Goal: Find specific page/section: Find specific page/section

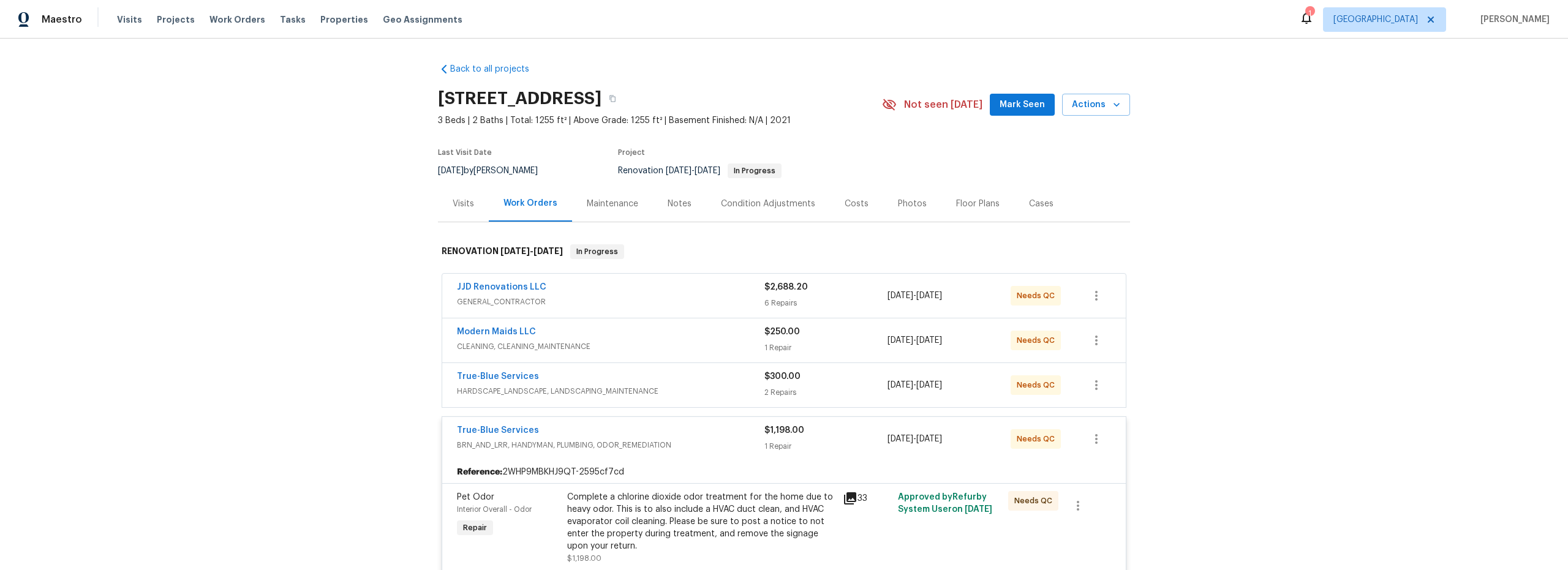
scroll to position [18, 0]
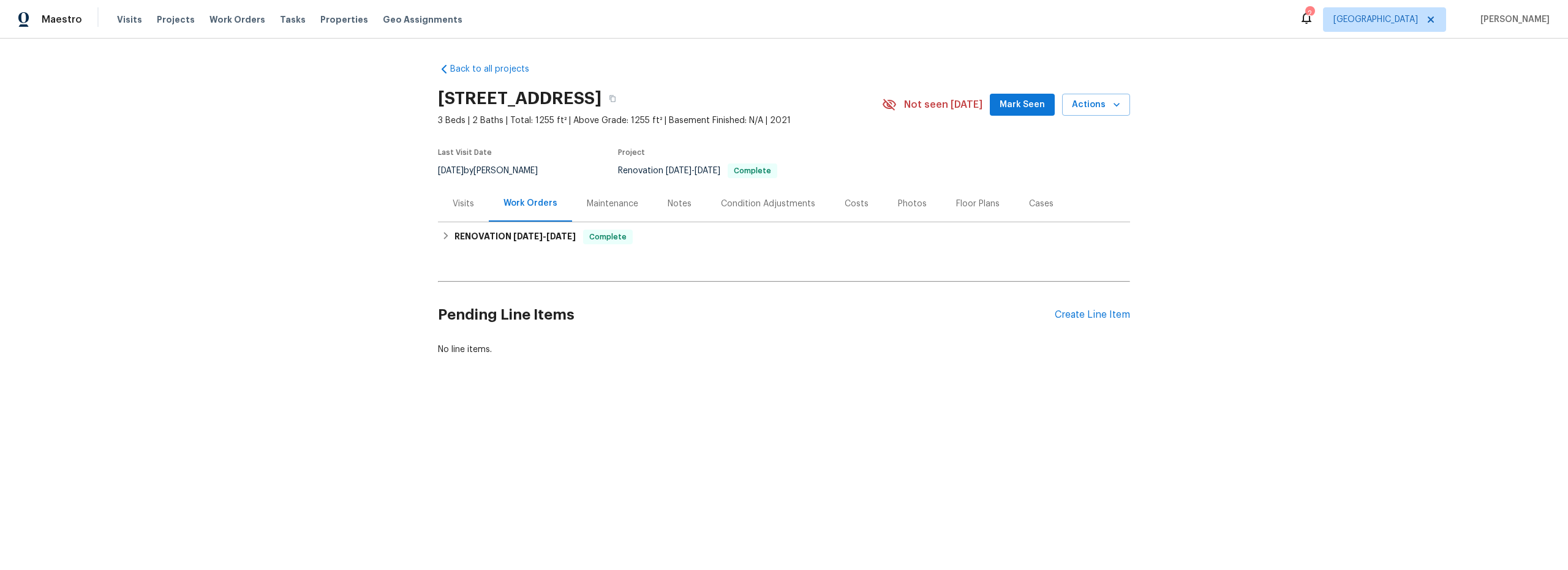
click at [847, 206] on div "Costs" at bounding box center [856, 204] width 24 height 12
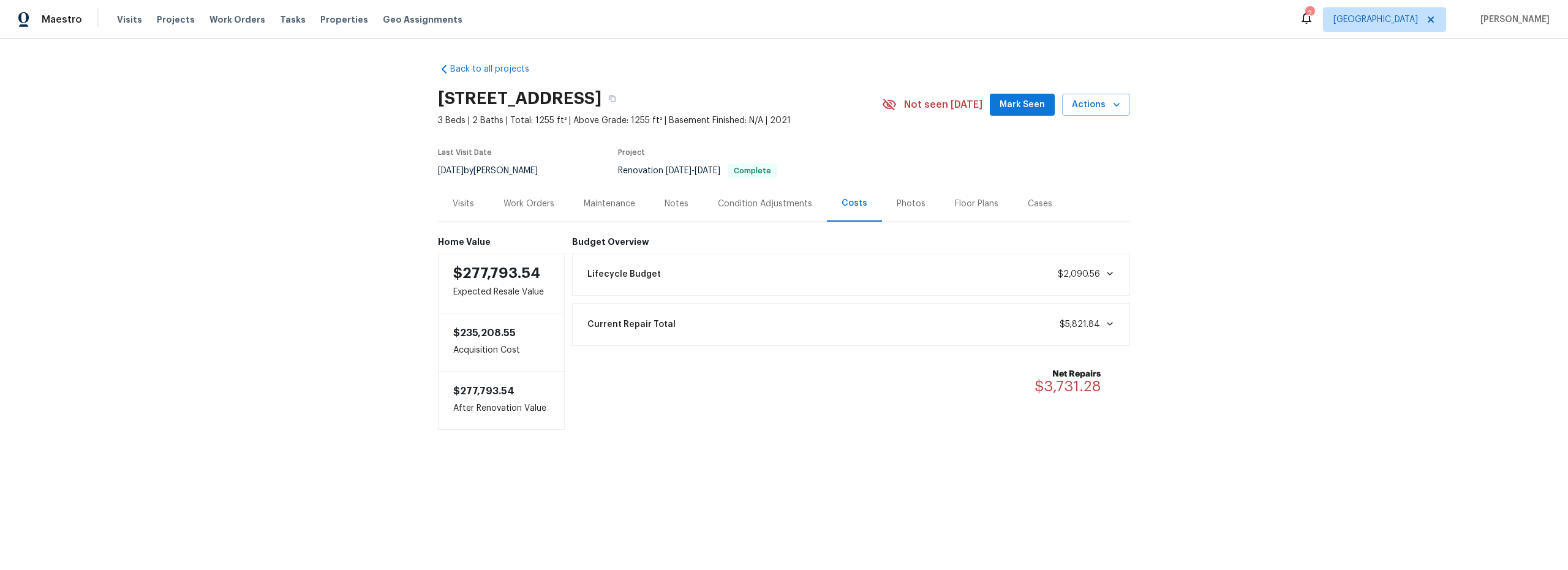
click at [901, 209] on div "Photos" at bounding box center [911, 204] width 29 height 12
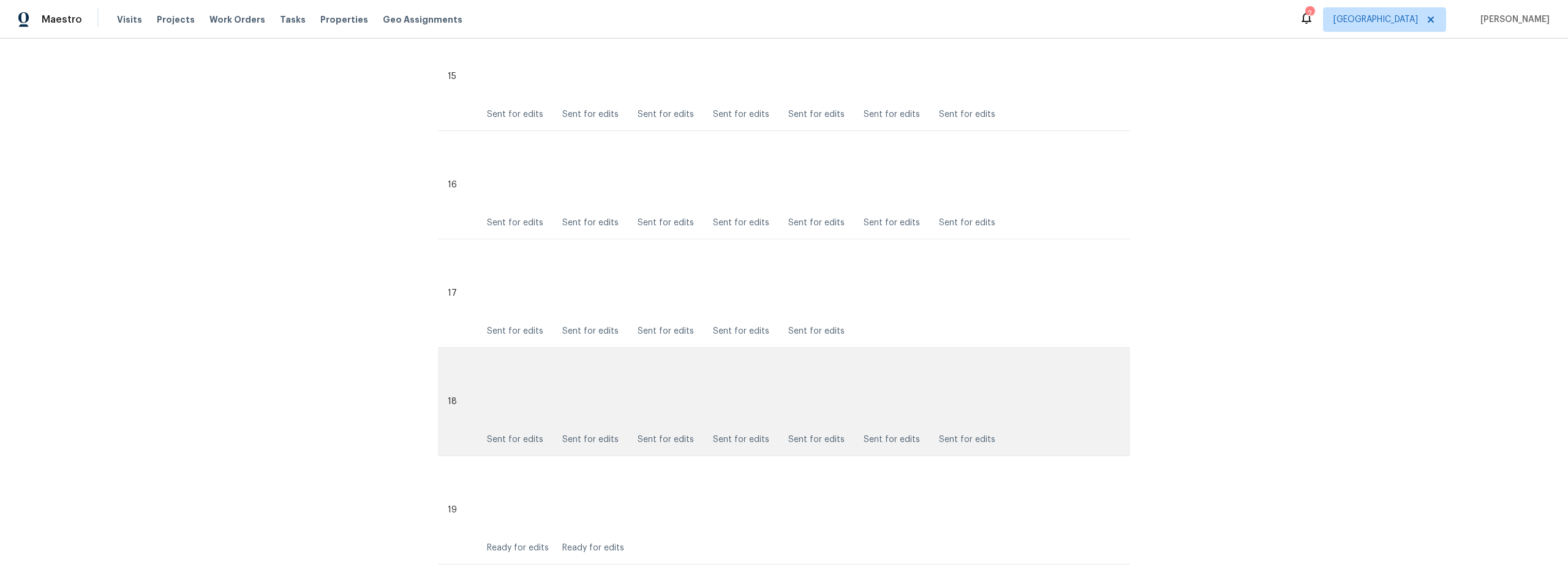
scroll to position [1949, 0]
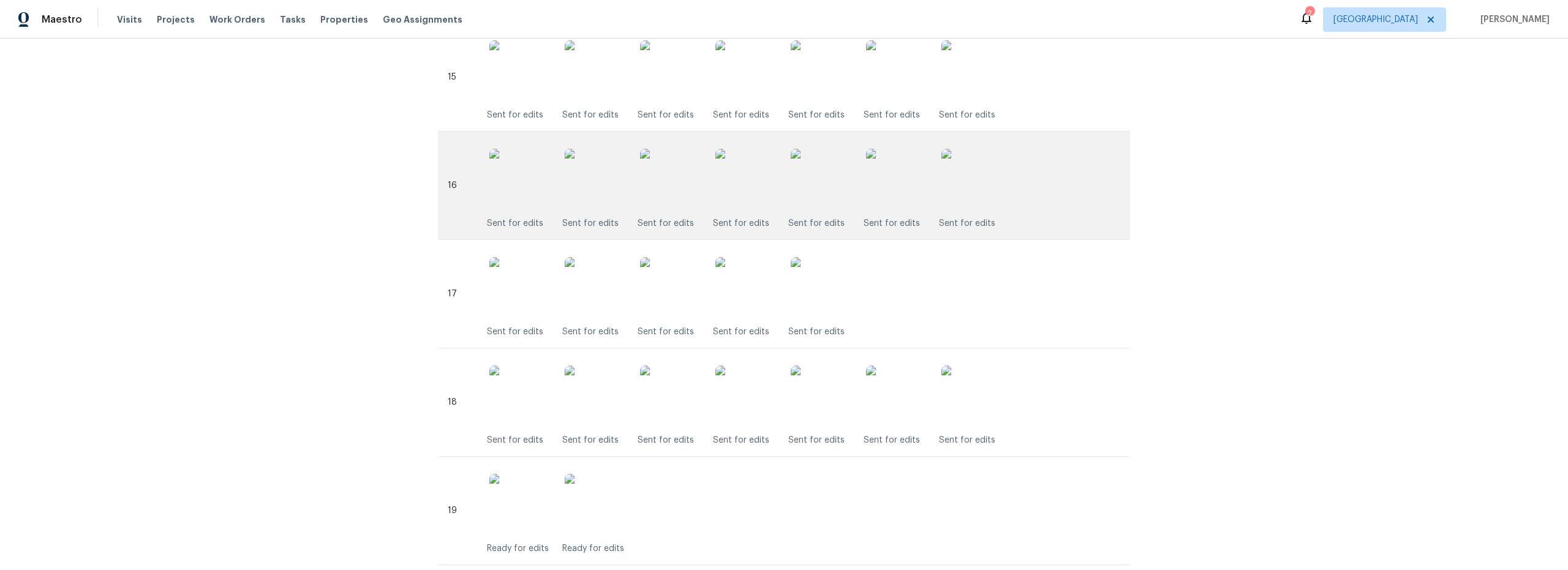
click at [754, 188] on img at bounding box center [746, 179] width 61 height 61
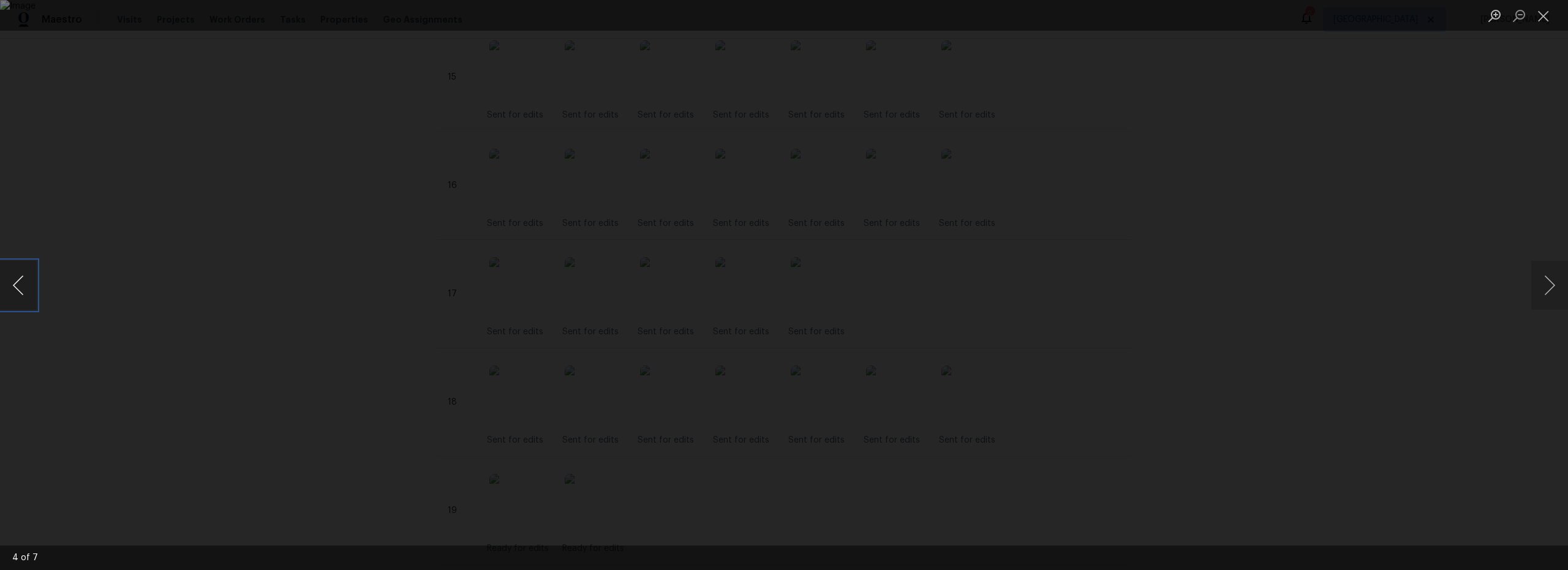
click at [26, 282] on button "Previous image" at bounding box center [18, 285] width 37 height 49
click at [26, 282] on button "Previous image" at bounding box center [18, 285] width 37 height 49
click at [1553, 290] on button "Next image" at bounding box center [1550, 285] width 37 height 49
click at [1556, 290] on button "Next image" at bounding box center [1550, 285] width 37 height 49
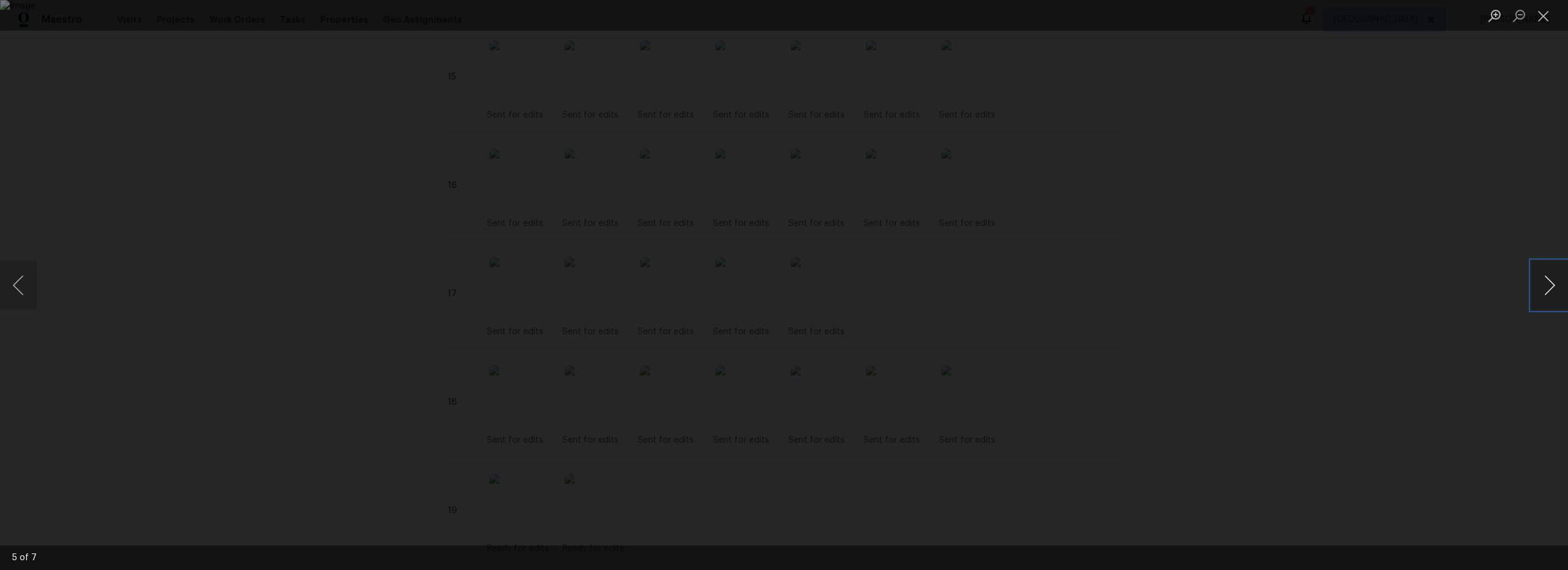
click at [1557, 299] on button "Next image" at bounding box center [1550, 285] width 37 height 49
click at [21, 289] on button "Previous image" at bounding box center [18, 285] width 37 height 49
click at [1550, 26] on li "Lightbox" at bounding box center [1544, 15] width 25 height 30
click at [1545, 16] on button "Close lightbox" at bounding box center [1544, 16] width 25 height 21
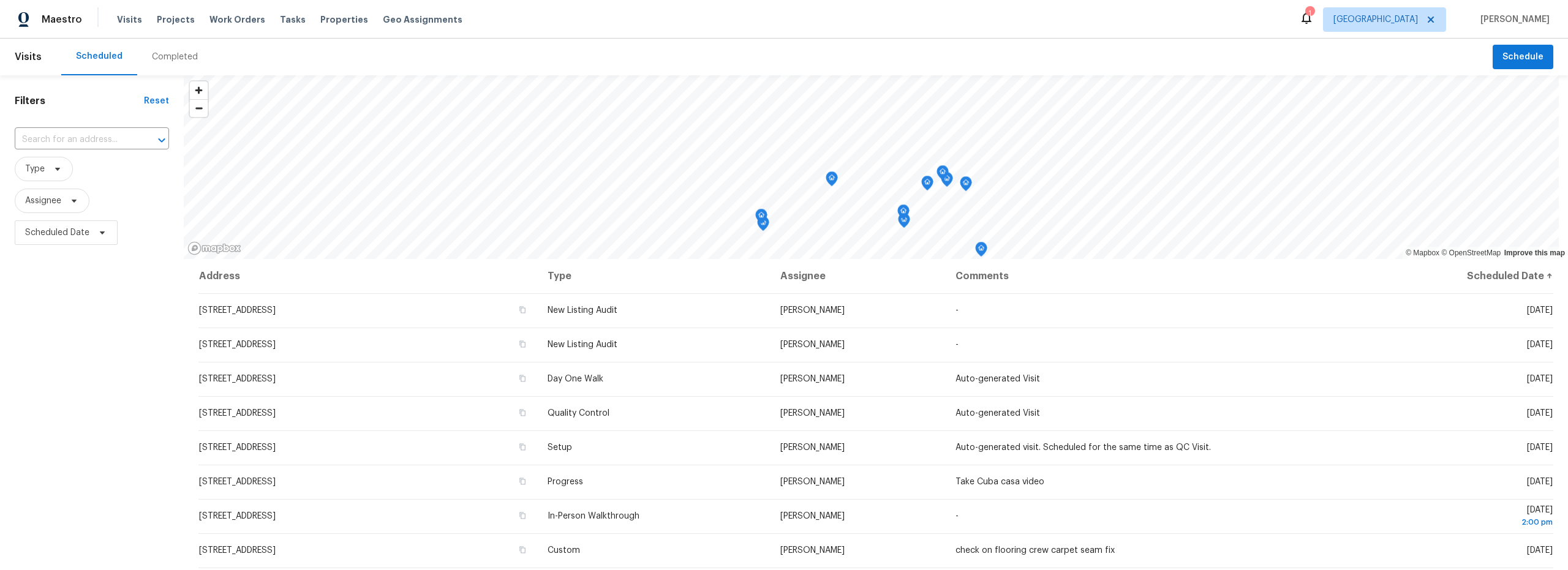
click at [167, 58] on div "Completed" at bounding box center [175, 57] width 46 height 12
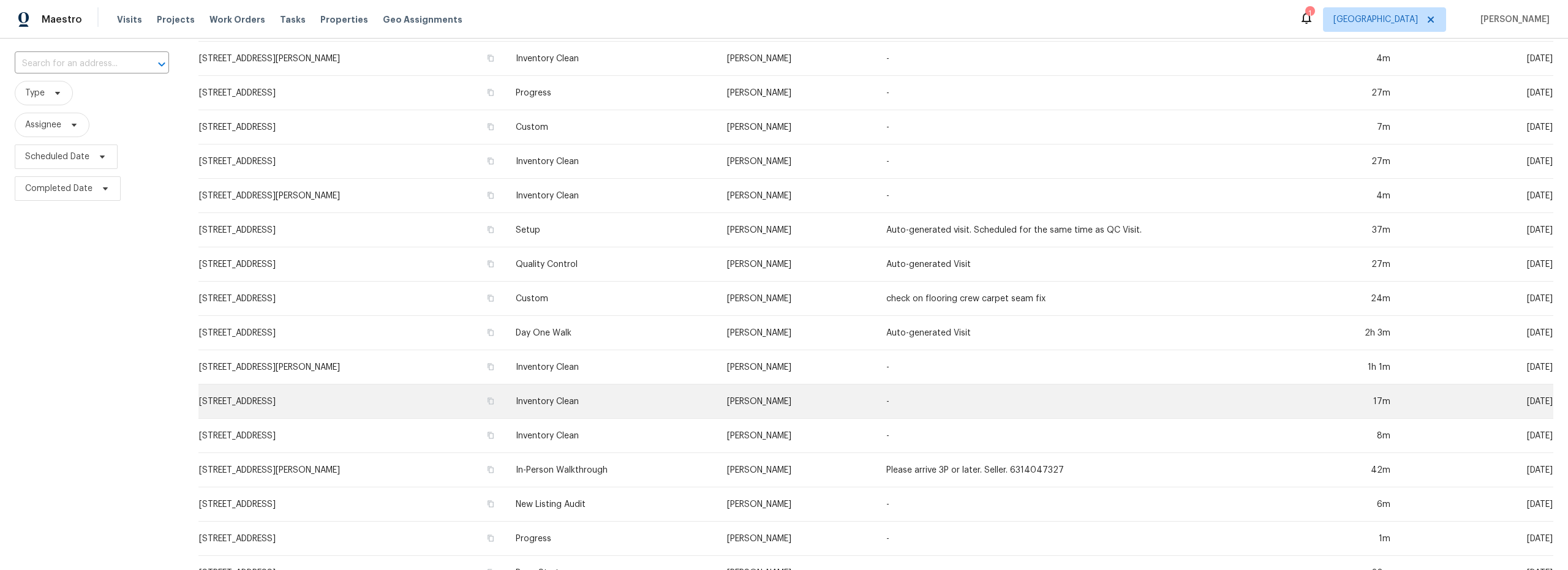
scroll to position [76, 0]
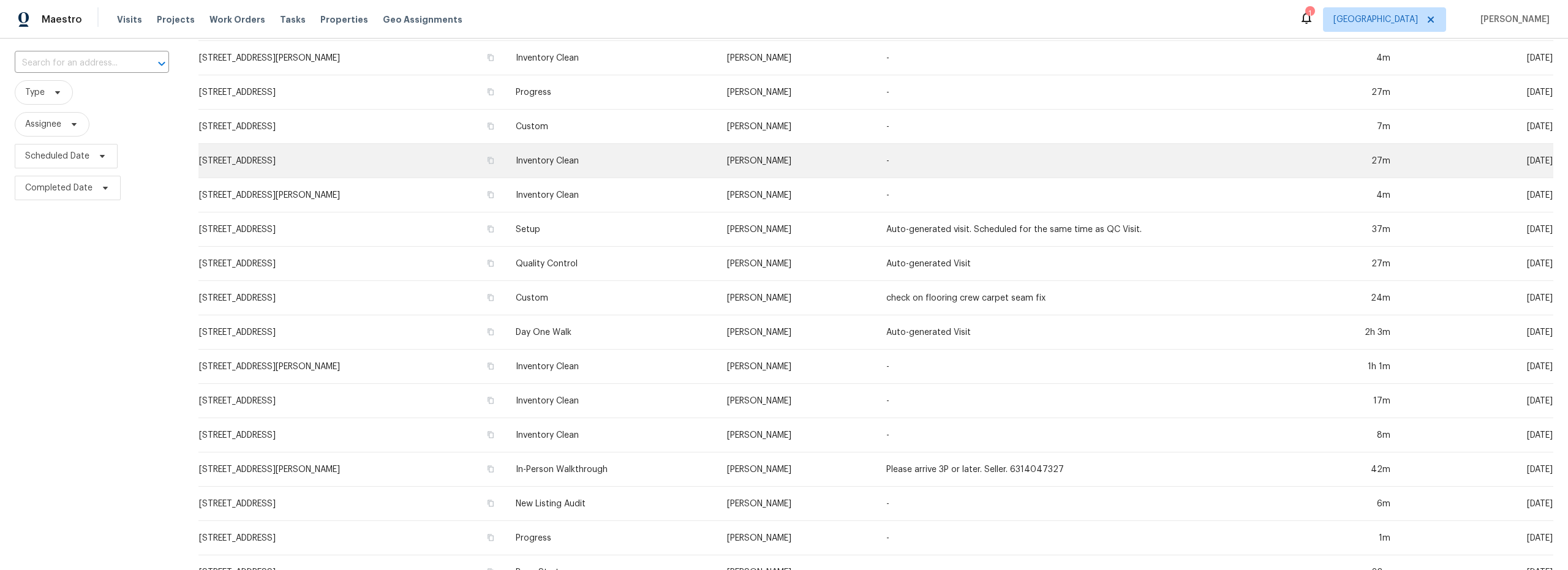
click at [387, 159] on td "11307 E Squash Blossom Loop, Tucson, AZ 85747" at bounding box center [352, 161] width 308 height 35
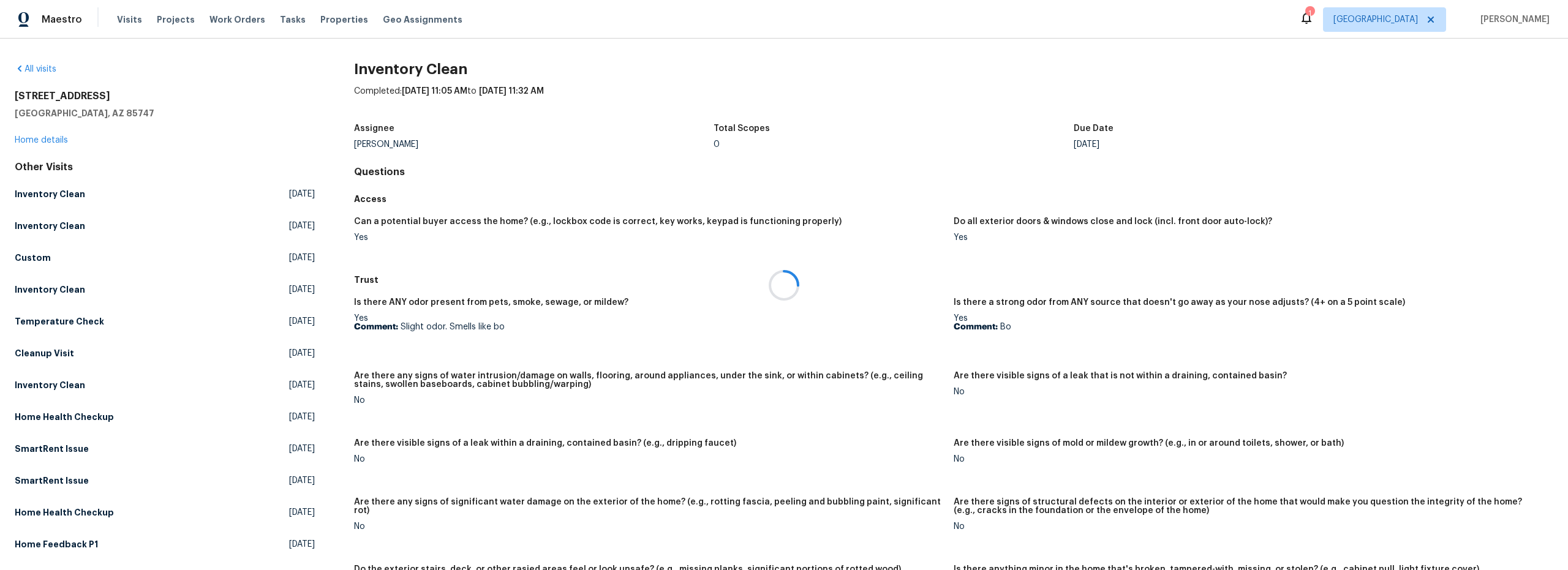
click at [57, 140] on div at bounding box center [784, 285] width 1568 height 570
click at [44, 138] on link "Home details" at bounding box center [41, 140] width 53 height 8
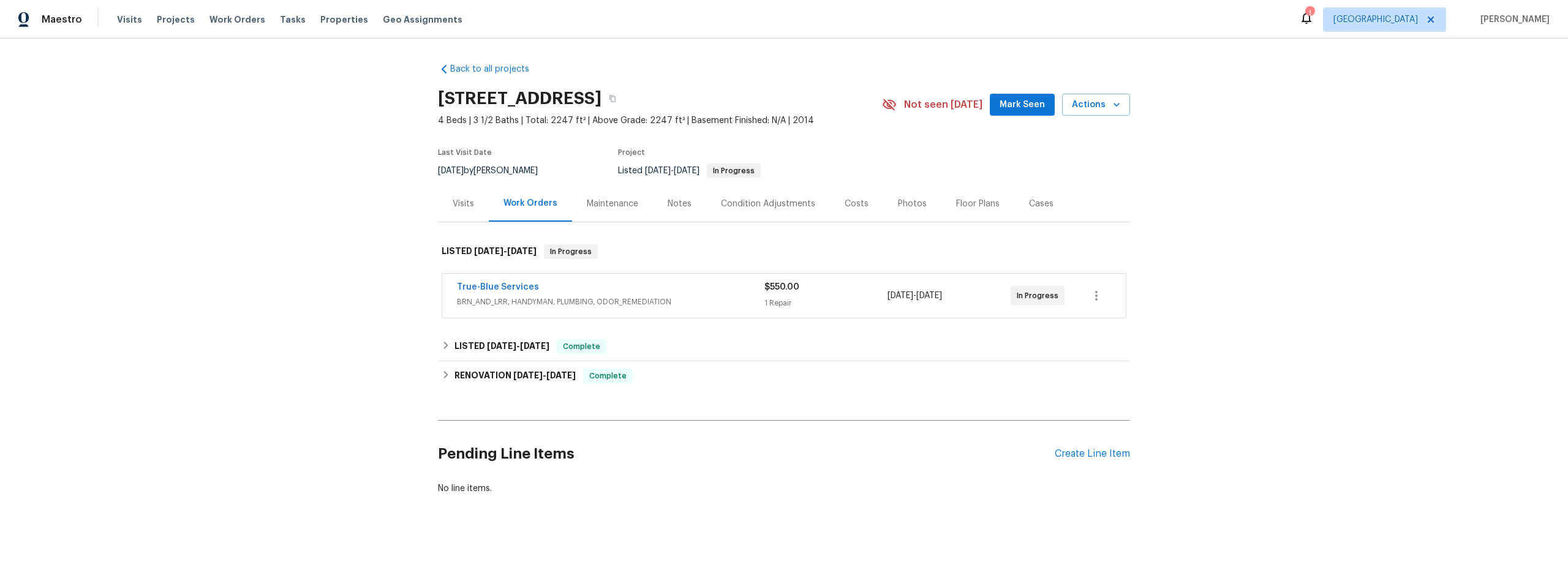
click at [711, 306] on span "BRN_AND_LRR, HANDYMAN, PLUMBING, ODOR_REMEDIATION" at bounding box center [610, 302] width 308 height 12
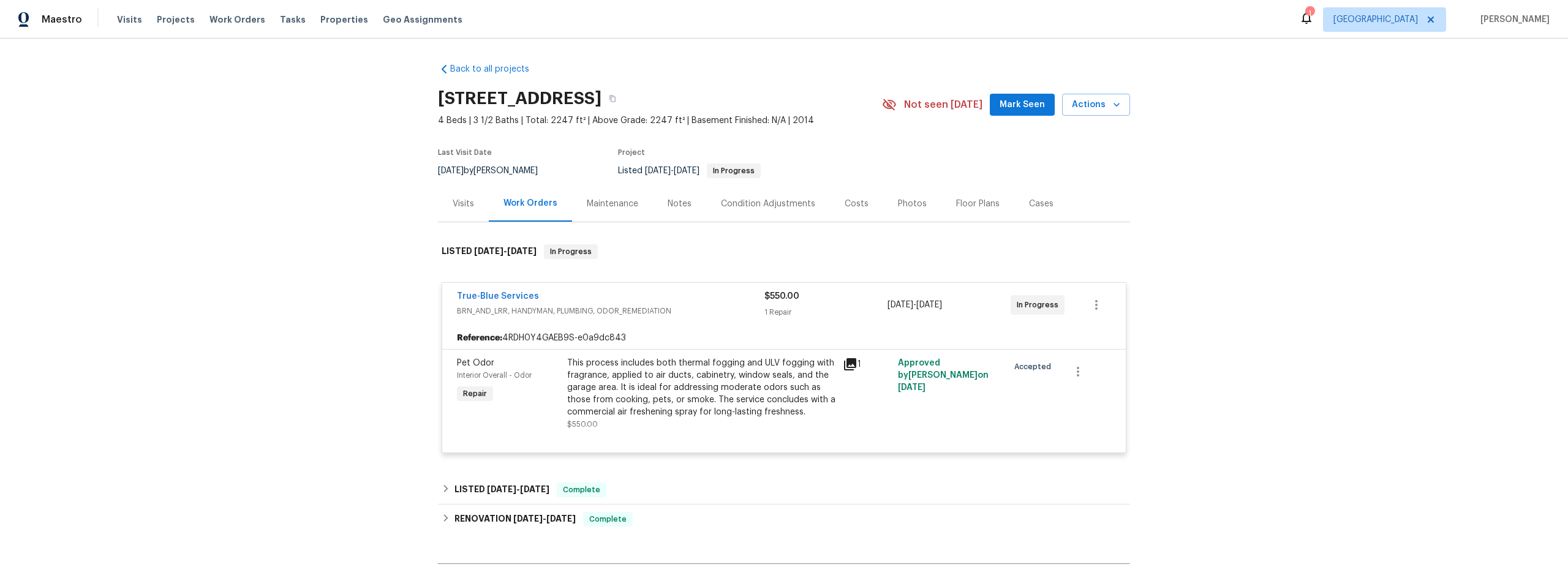
click at [725, 411] on div "This process includes both thermal fogging and ULV fogging with fragrance, appl…" at bounding box center [702, 387] width 268 height 61
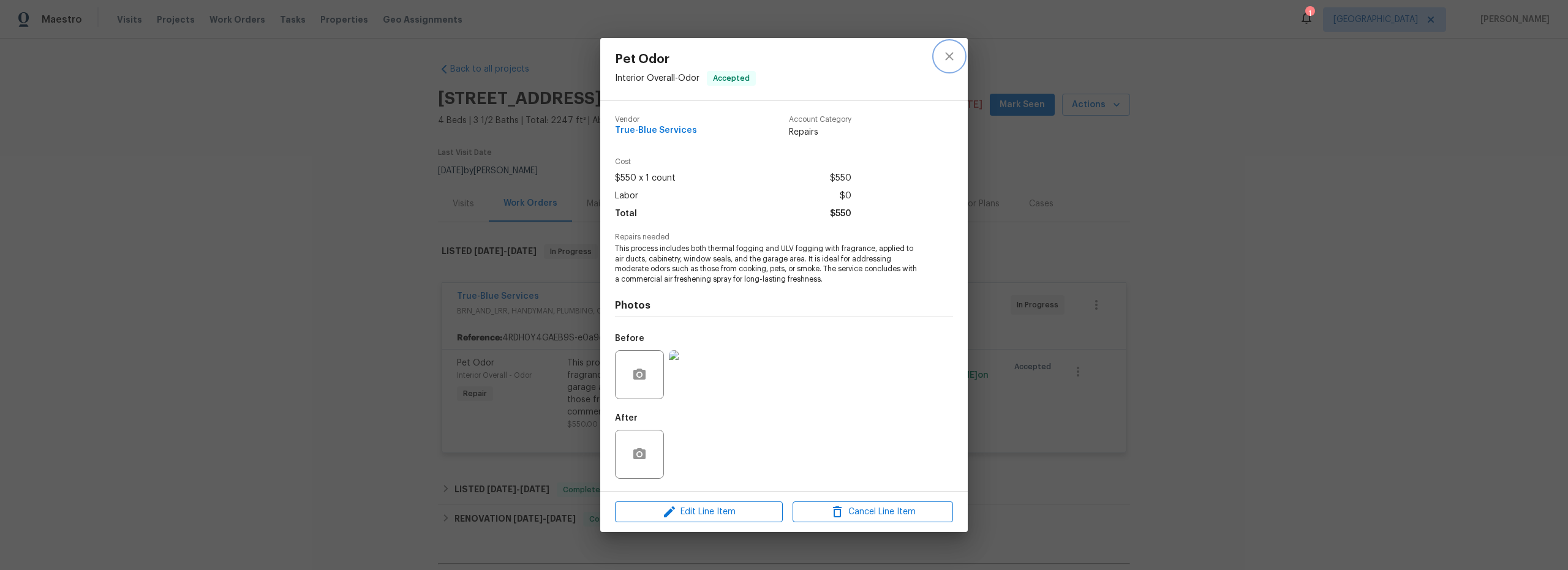
drag, startPoint x: 955, startPoint y: 53, endPoint x: 946, endPoint y: 63, distance: 13.5
click at [954, 54] on icon "close" at bounding box center [949, 57] width 15 height 15
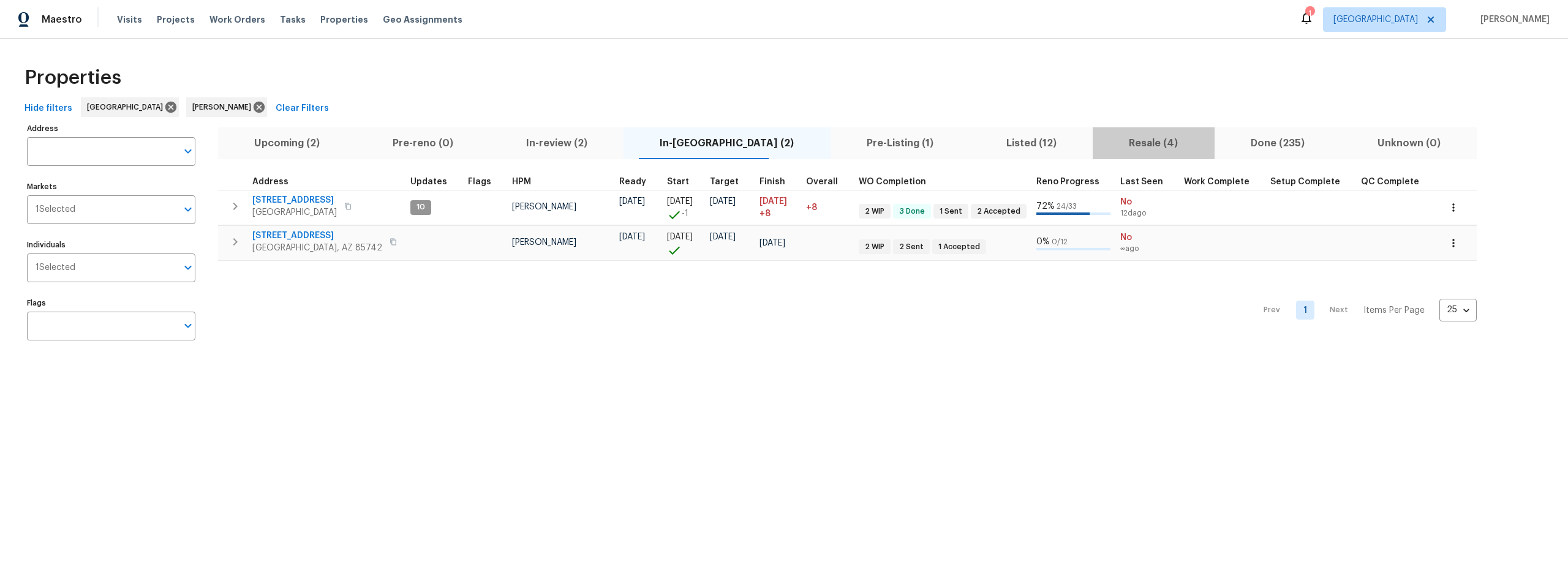
click at [1100, 143] on span "Resale (4)" at bounding box center [1153, 143] width 107 height 17
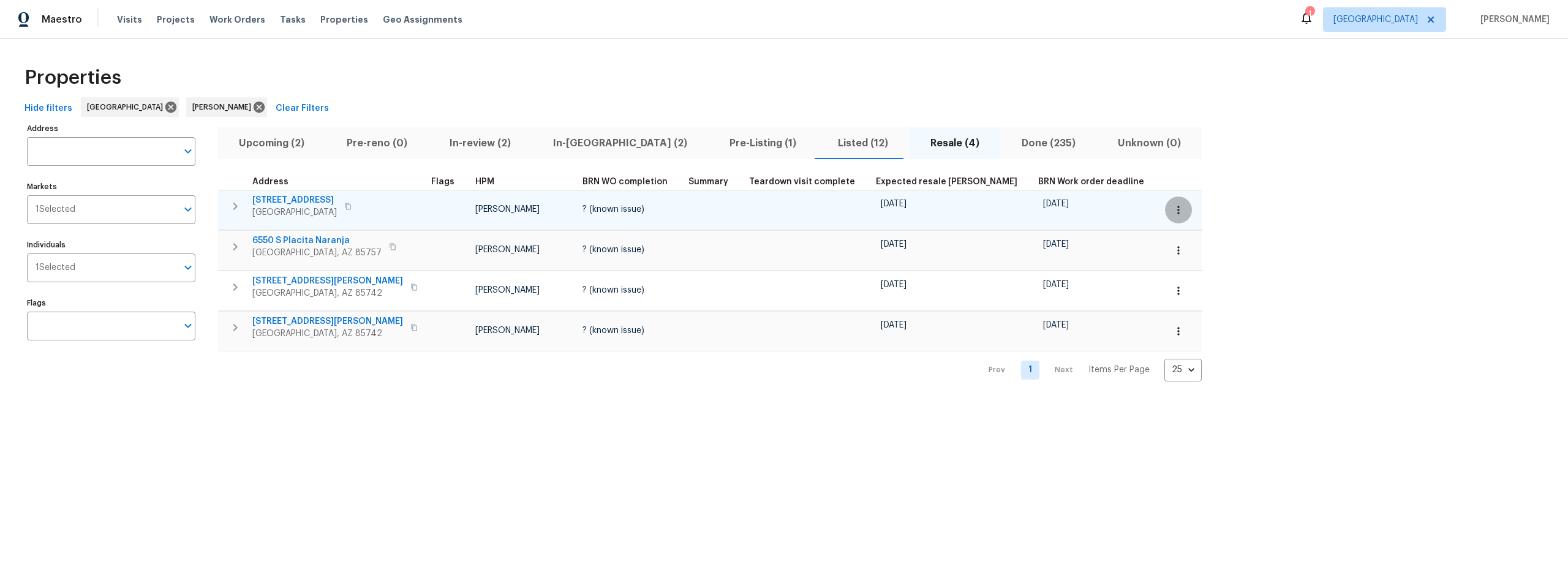
click at [1172, 210] on icon "button" at bounding box center [1178, 210] width 12 height 12
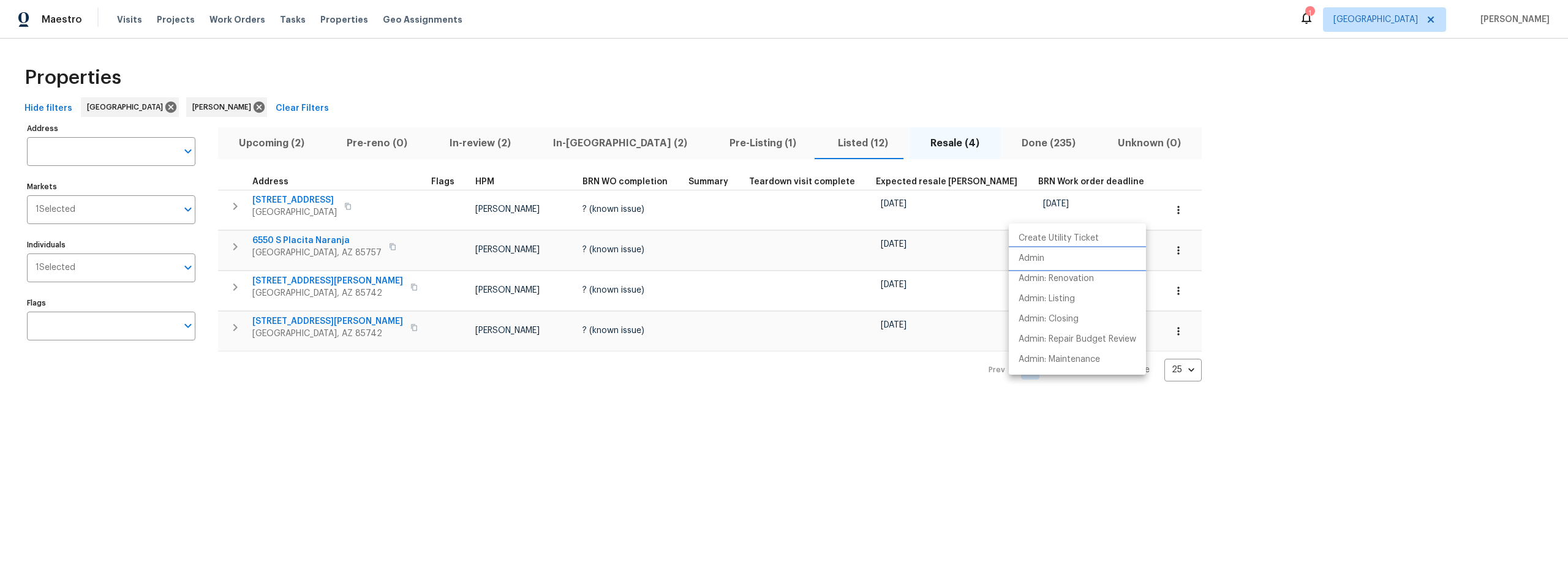
click at [1045, 263] on li "Admin" at bounding box center [1077, 258] width 137 height 21
click at [311, 198] on div at bounding box center [784, 285] width 1568 height 570
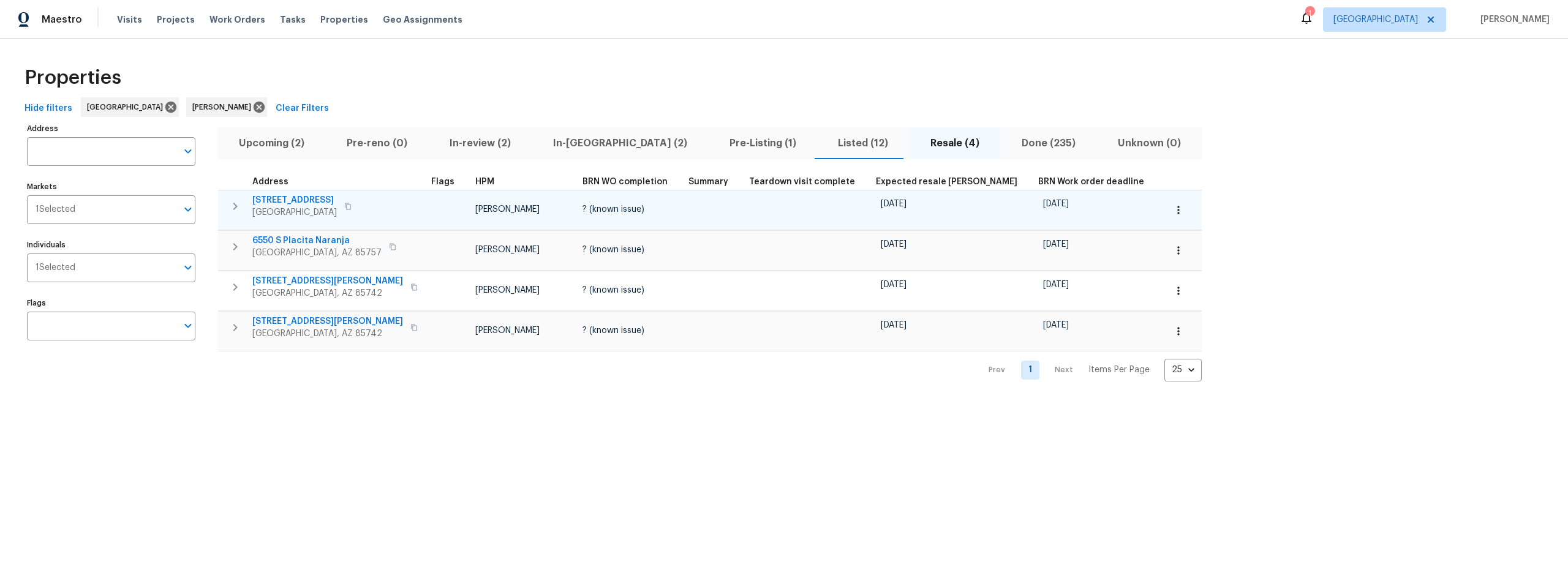
click at [299, 198] on span "7051 E Rosewood St" at bounding box center [295, 200] width 85 height 12
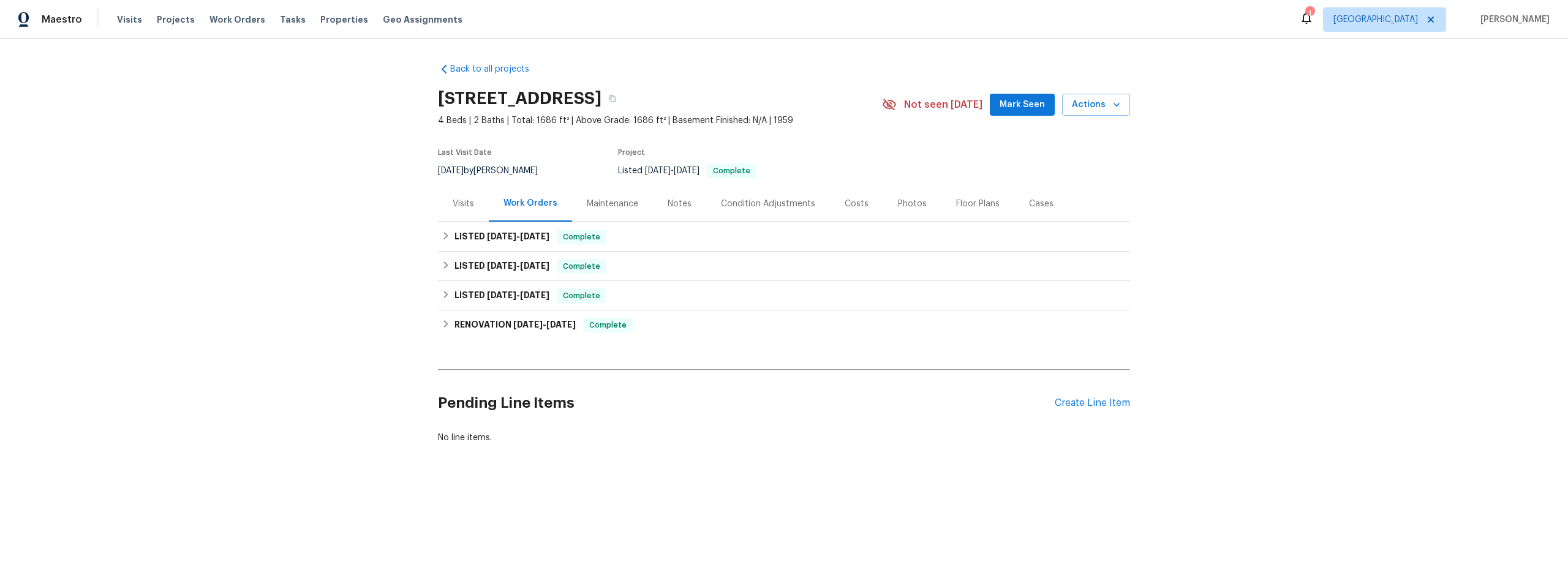
click at [847, 206] on div "Costs" at bounding box center [856, 204] width 24 height 12
